Goal: Information Seeking & Learning: Learn about a topic

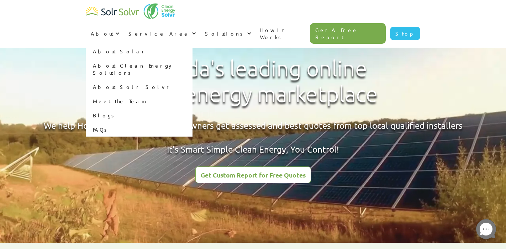
click at [193, 94] on link "Meet the Team" at bounding box center [139, 101] width 107 height 14
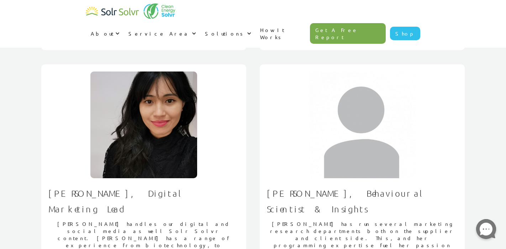
scroll to position [208, 0]
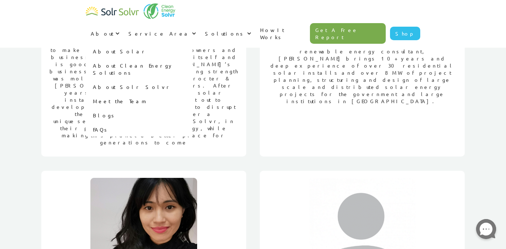
click at [193, 44] on link "About Solar" at bounding box center [139, 51] width 107 height 14
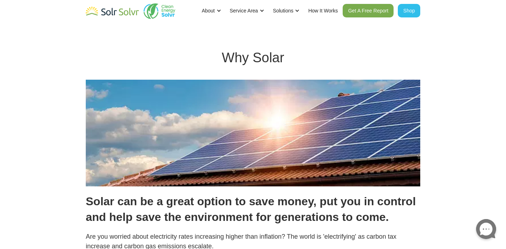
click at [159, 17] on img "home" at bounding box center [159, 11] width 32 height 16
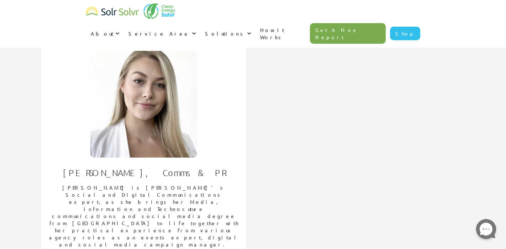
scroll to position [609, 0]
